Goal: Task Accomplishment & Management: Use online tool/utility

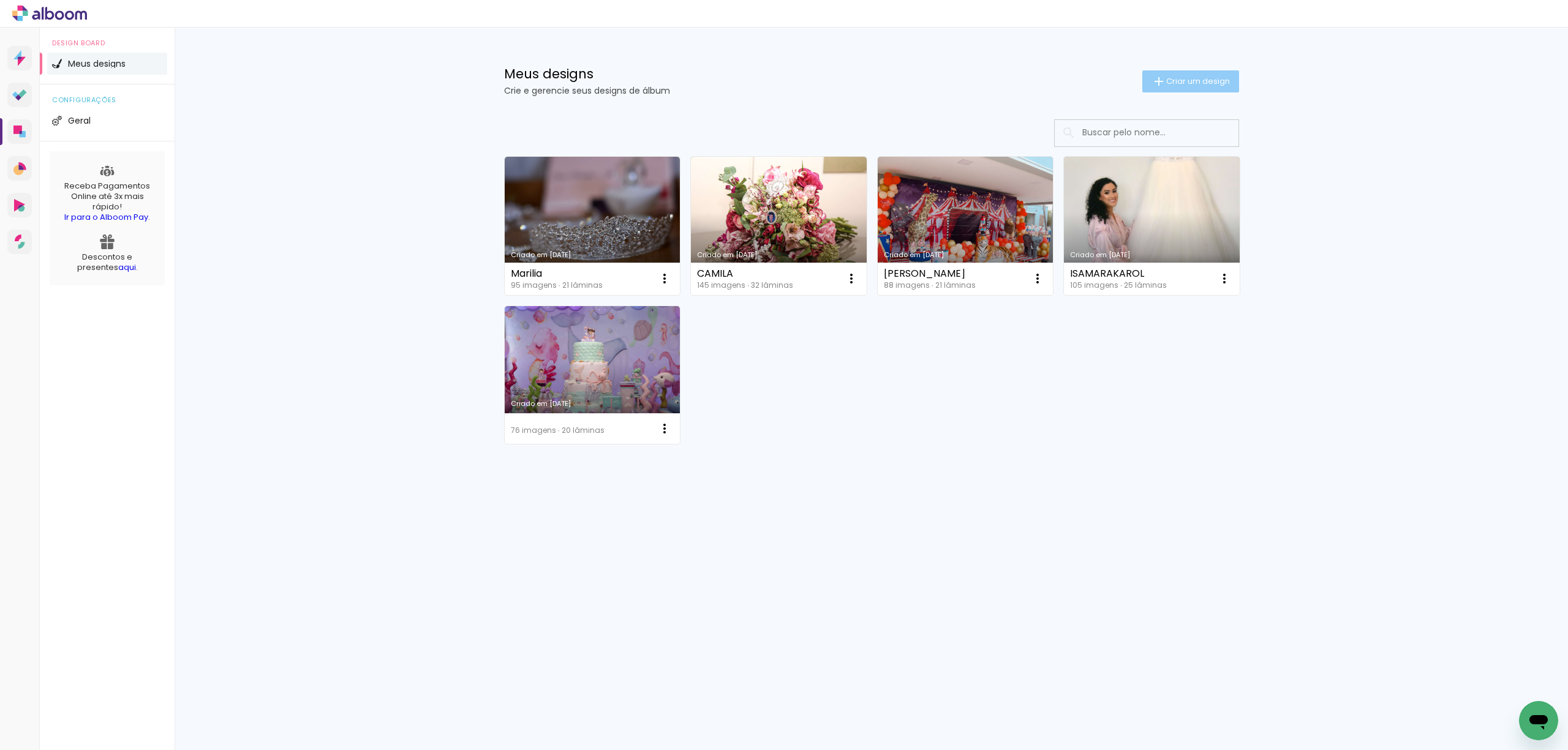
click at [1194, 79] on span "Criar um design" at bounding box center [1198, 81] width 64 height 8
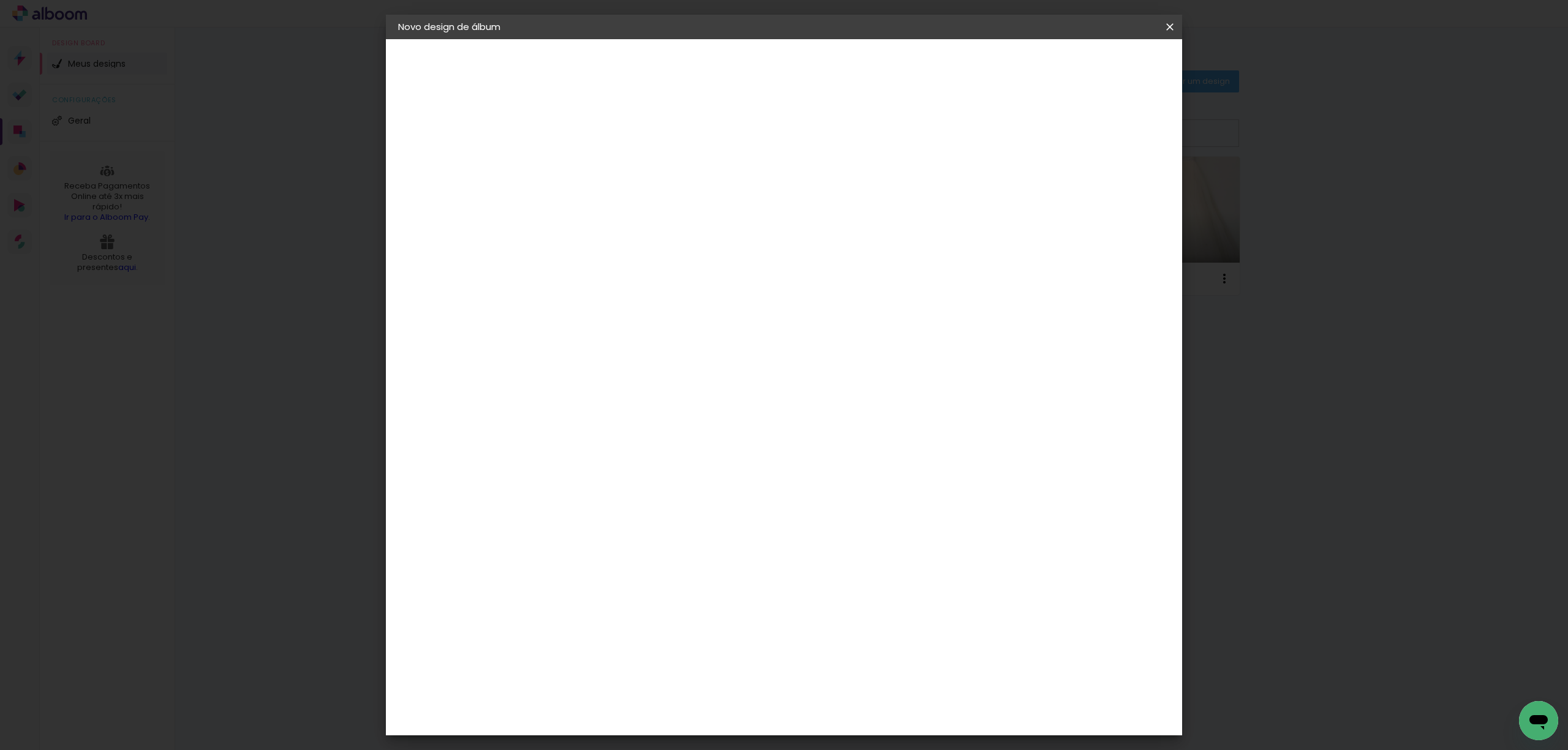
click at [598, 164] on input at bounding box center [598, 164] width 0 height 19
type input "j"
type input "JESSICA"
type paper-input "JESSICA"
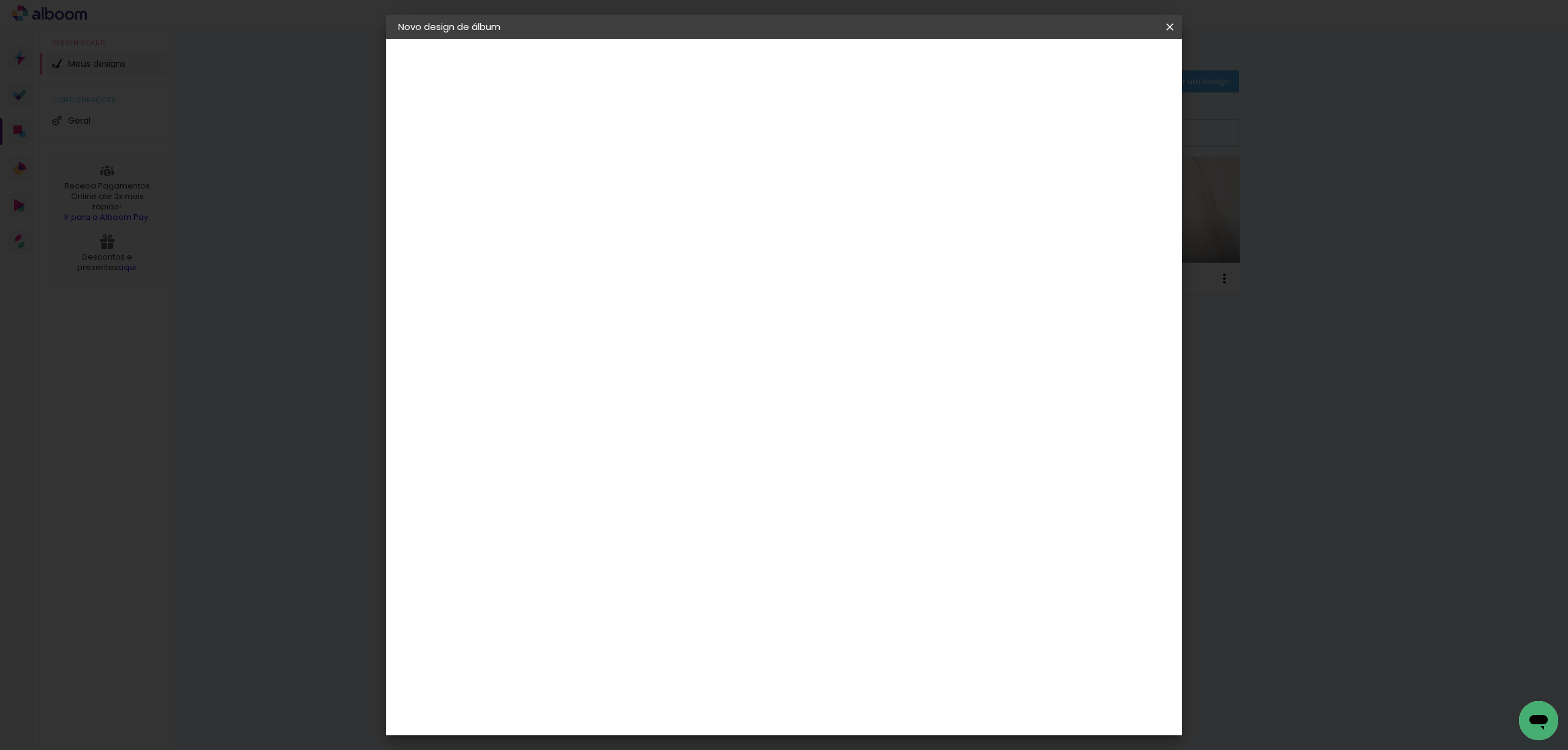
drag, startPoint x: 1132, startPoint y: 64, endPoint x: 1130, endPoint y: 74, distance: 10.2
click at [0, 0] on slot "Avançar" at bounding box center [0, 0] width 0 height 0
click at [692, 241] on input at bounding box center [629, 233] width 123 height 16
type input "INTER"
type paper-input "INTER"
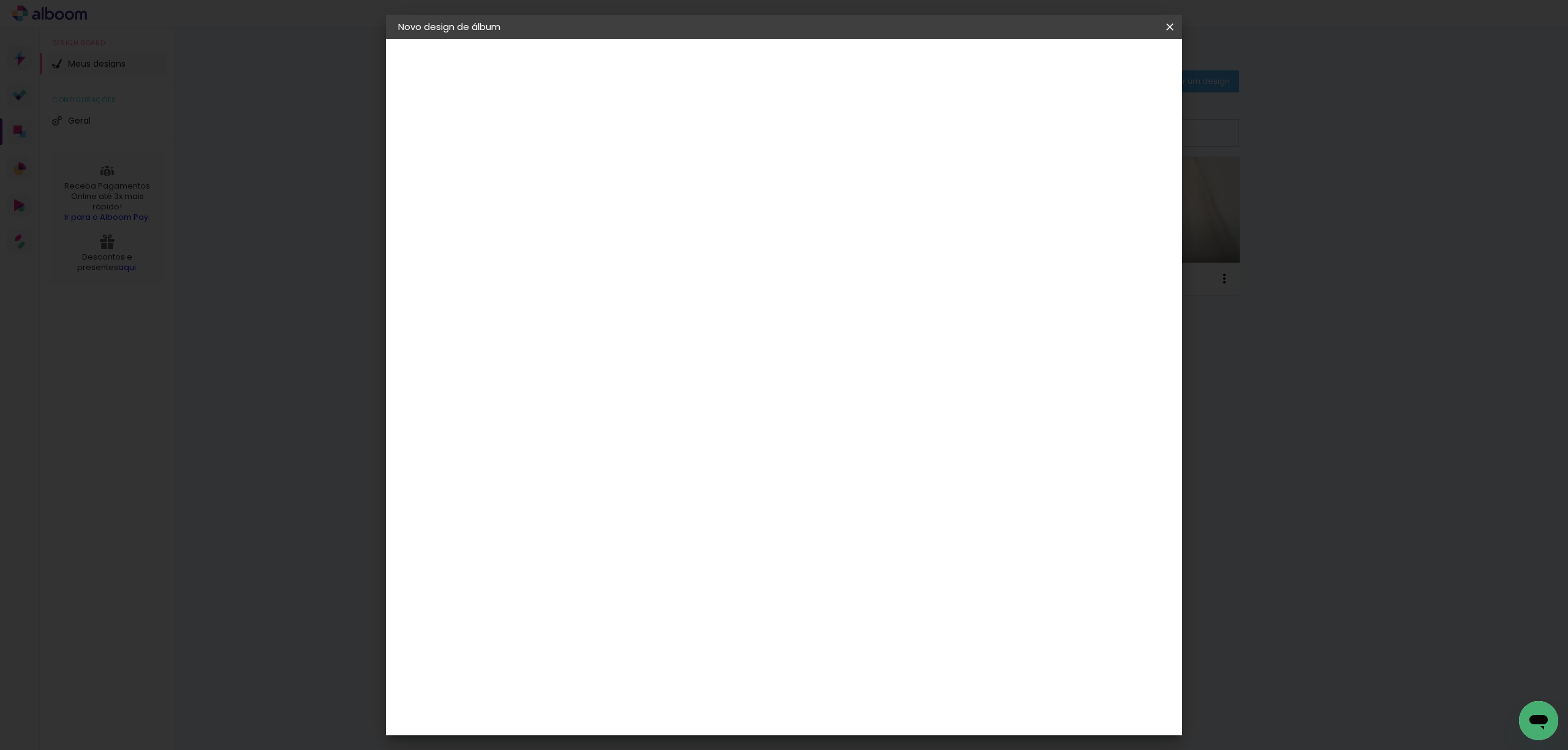
click at [617, 289] on div "Inter Color" at bounding box center [603, 280] width 26 height 20
click at [0, 0] on slot "Avançar" at bounding box center [0, 0] width 0 height 0
click at [681, 256] on span "20 × 25" at bounding box center [653, 268] width 57 height 25
click at [0, 0] on slot "Avançar" at bounding box center [0, 0] width 0 height 0
click at [1021, 132] on div at bounding box center [1015, 133] width 11 height 11
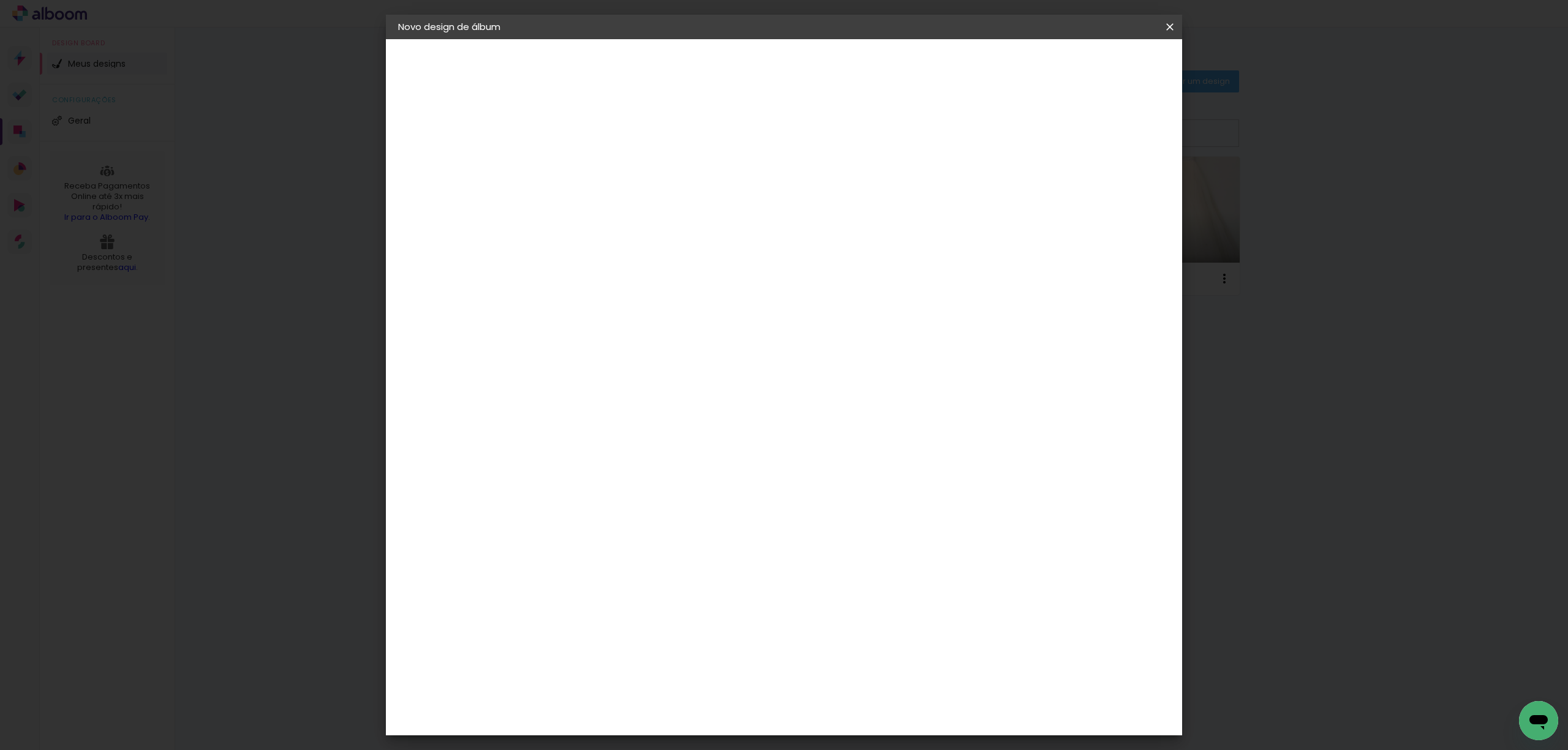
type paper-checkbox "on"
drag, startPoint x: 1123, startPoint y: 60, endPoint x: 1122, endPoint y: 69, distance: 9.1
click at [1090, 60] on span "Iniciar design" at bounding box center [1062, 65] width 56 height 9
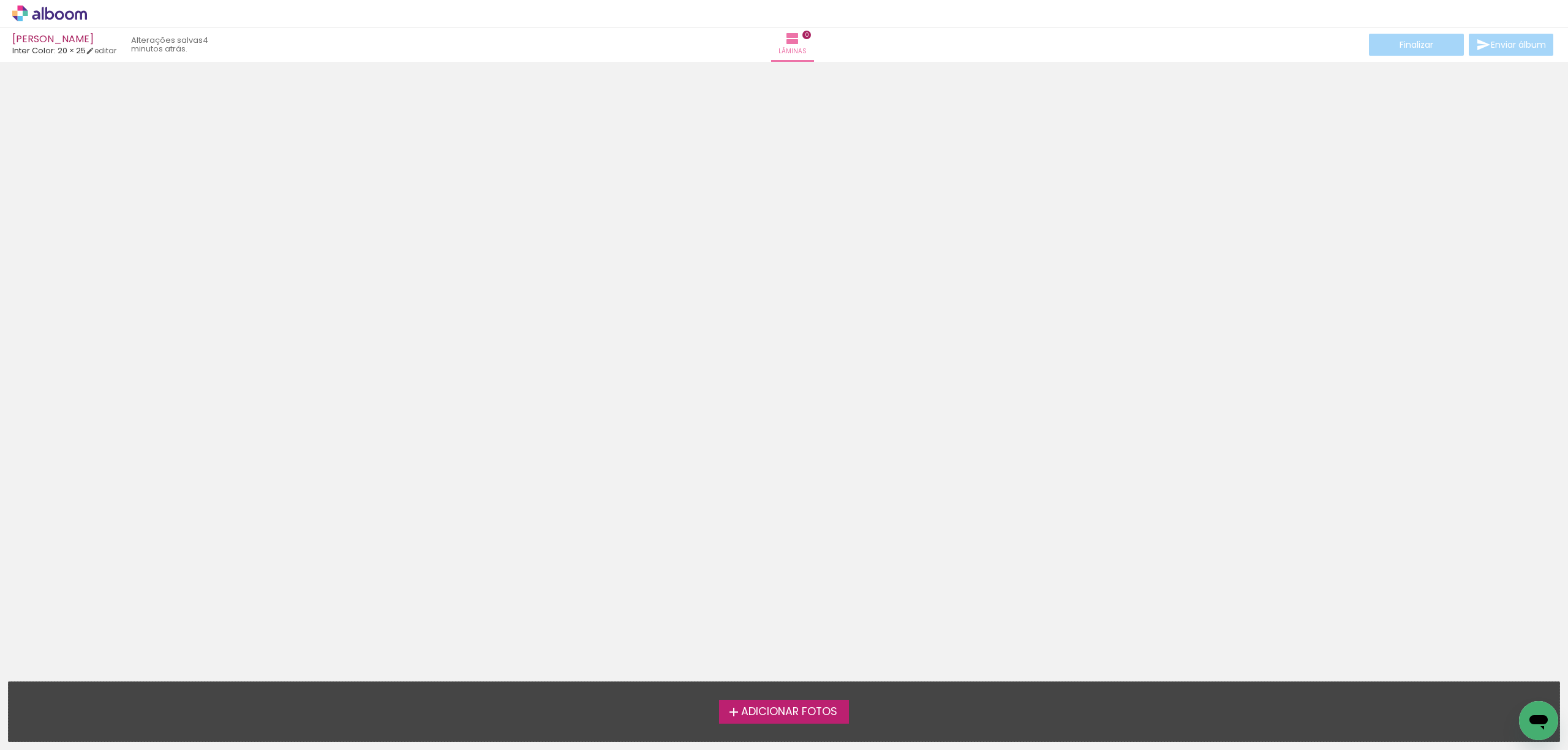
click at [81, 16] on icon at bounding box center [81, 15] width 11 height 9
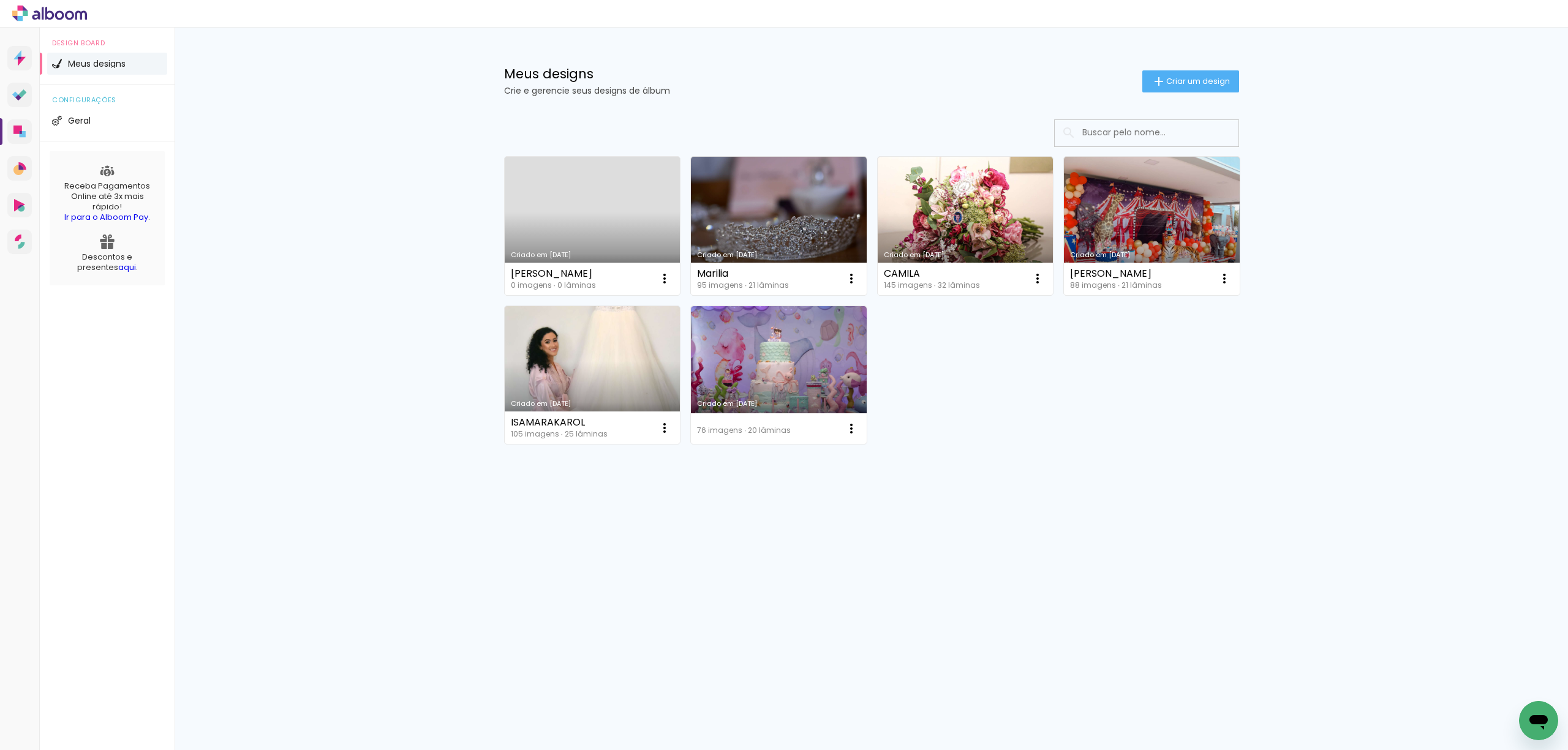
click at [1154, 457] on div "Mais álbuns" at bounding box center [871, 458] width 735 height 29
click at [1037, 277] on iron-icon at bounding box center [1037, 278] width 15 height 15
click at [972, 355] on span "Excluir" at bounding box center [968, 359] width 26 height 9
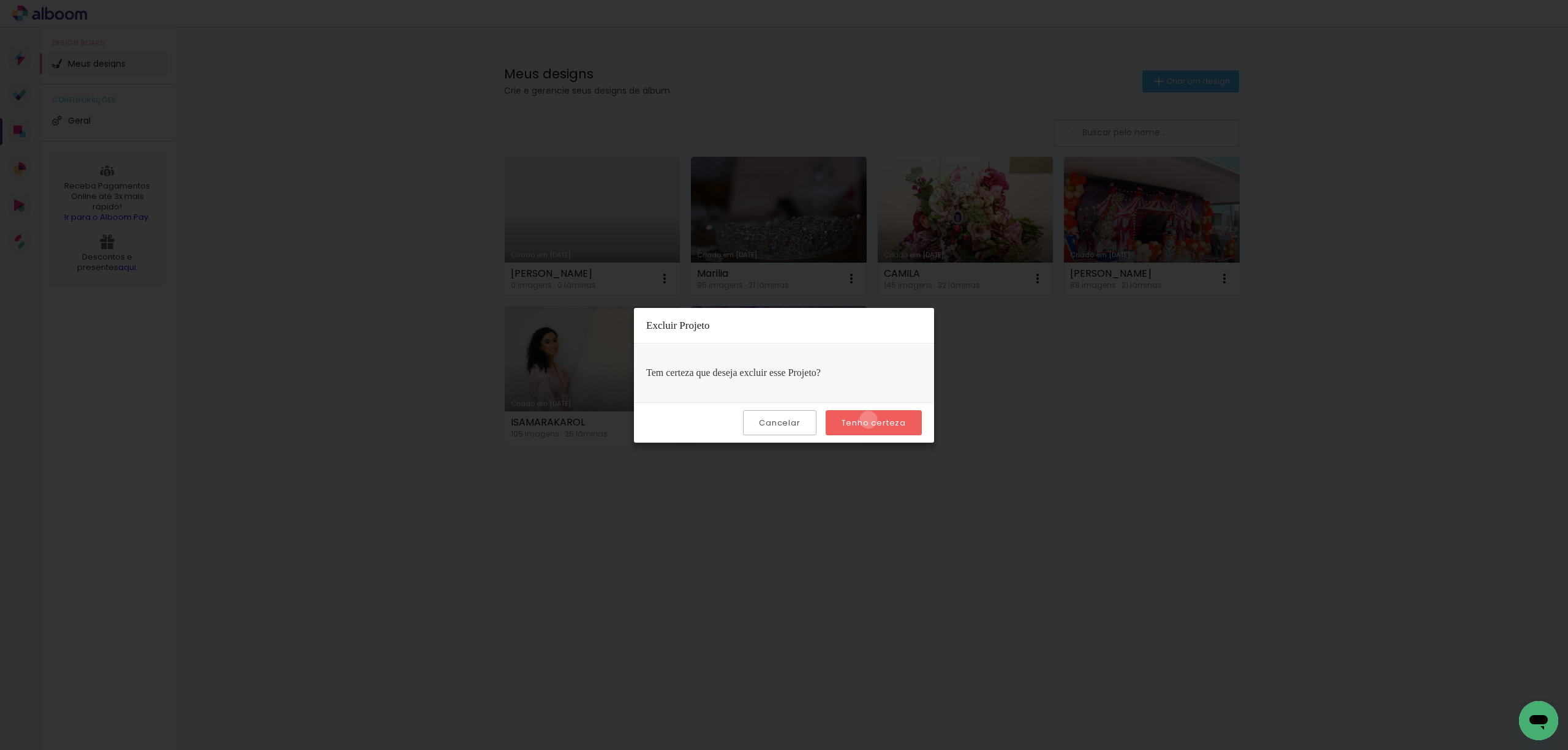
click at [0, 0] on slot "Tenho certeza" at bounding box center [0, 0] width 0 height 0
